Goal: Obtain resource: Obtain resource

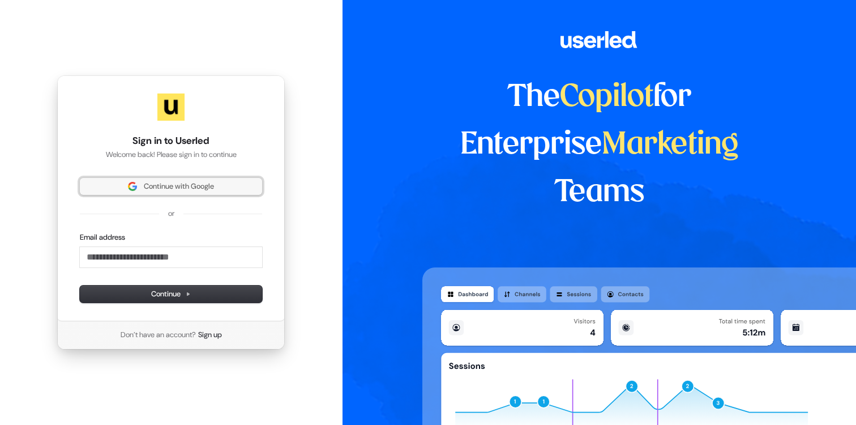
click at [199, 190] on span "Continue with Google" at bounding box center [179, 186] width 70 height 10
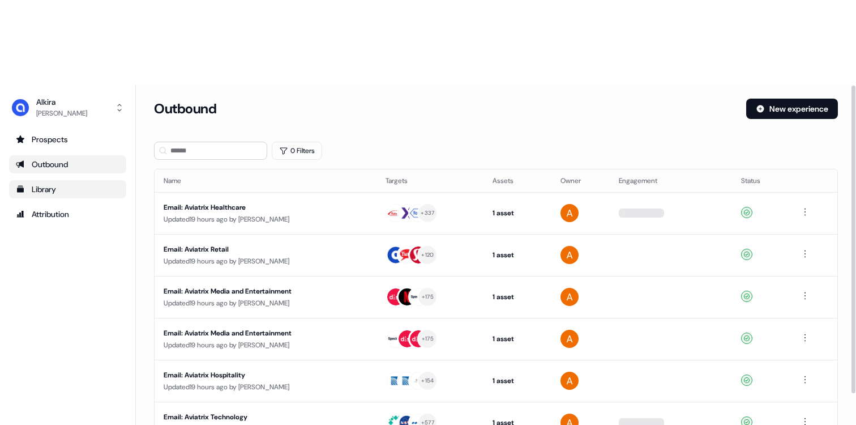
click at [72, 183] on div "Library" at bounding box center [68, 188] width 104 height 11
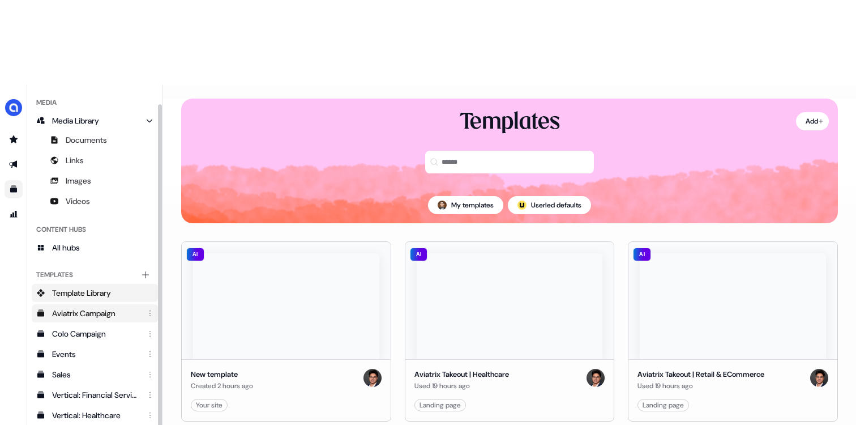
scroll to position [29, 0]
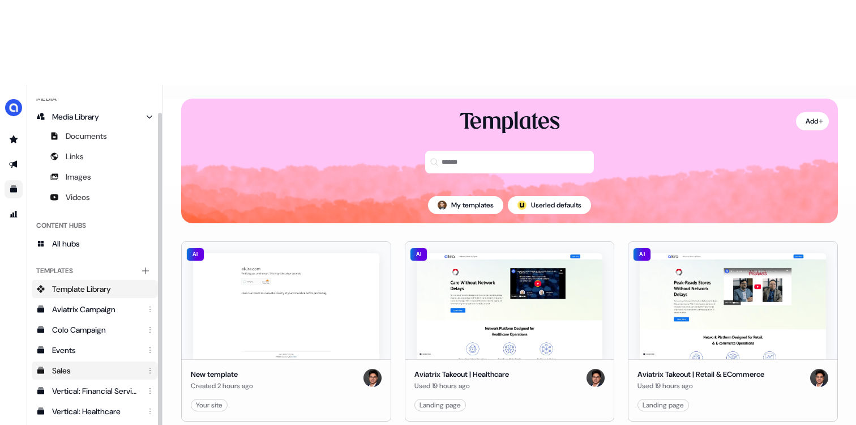
click at [85, 365] on div "Sales" at bounding box center [96, 370] width 88 height 11
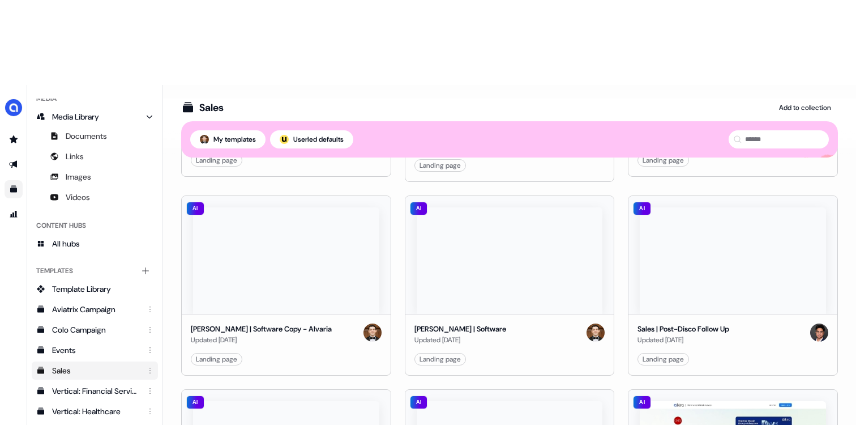
scroll to position [191, 0]
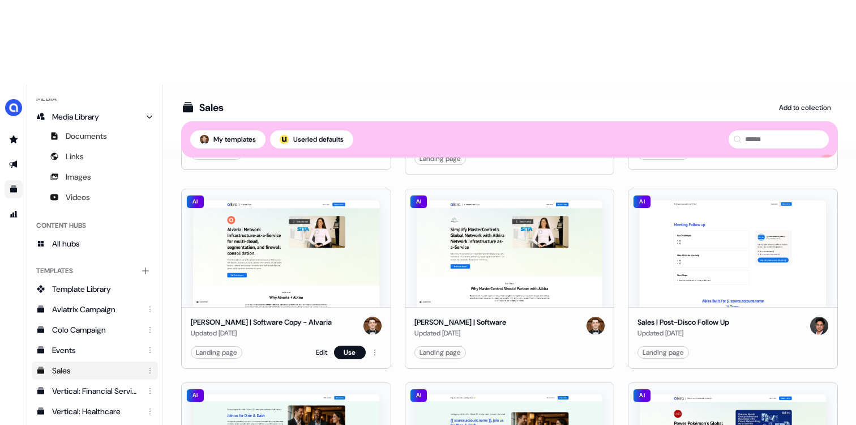
click at [299, 200] on img at bounding box center [286, 253] width 186 height 106
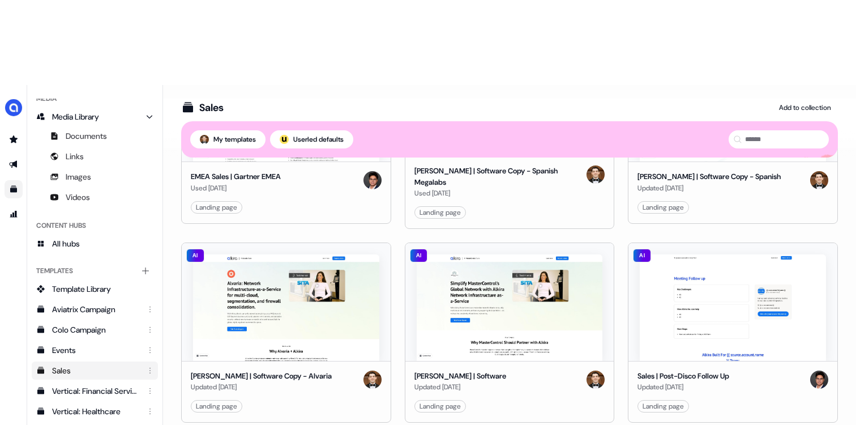
scroll to position [140, 0]
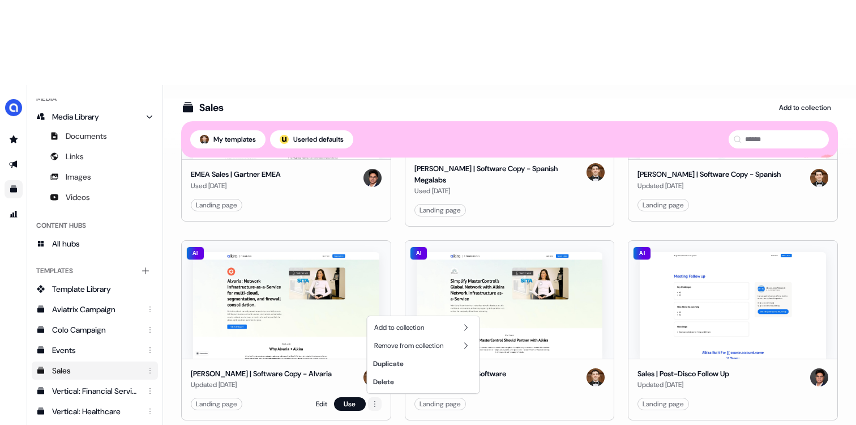
click at [375, 305] on html "For the best experience switch devices to a bigger screen. Go to Userled.io Lib…" at bounding box center [428, 255] width 856 height 510
click at [345, 307] on html "For the best experience switch devices to a bigger screen. Go to Userled.io Lib…" at bounding box center [428, 255] width 856 height 510
click at [286, 252] on img at bounding box center [286, 305] width 186 height 106
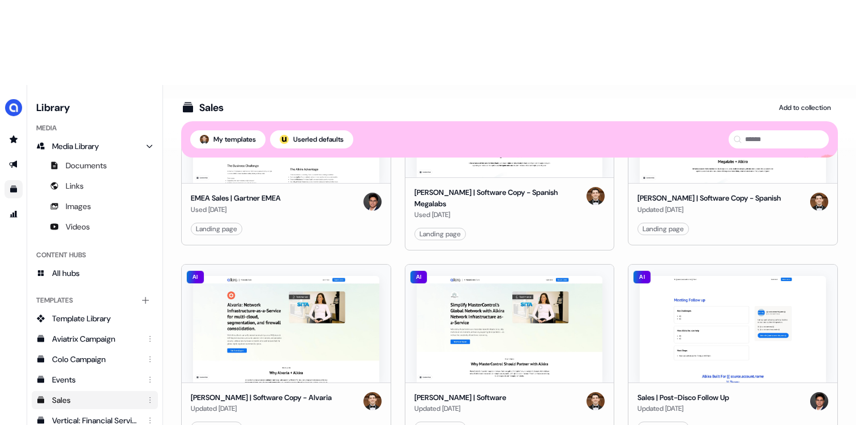
scroll to position [117, 0]
